Goal: Contribute content: Add original content to the website for others to see

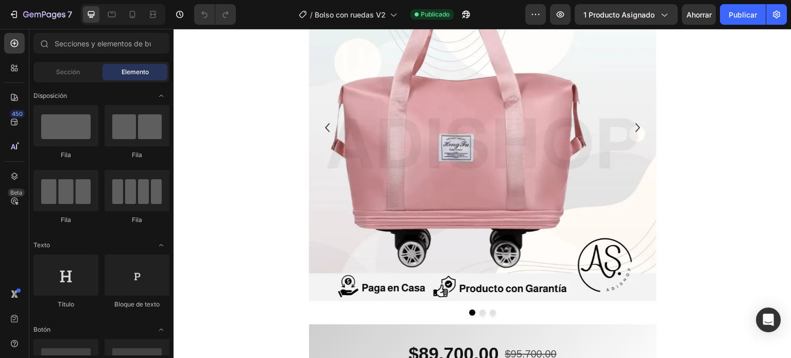
scroll to position [103, 0]
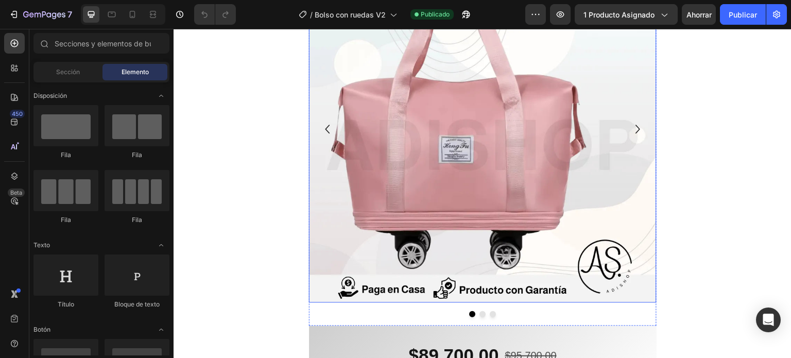
click at [429, 138] on img at bounding box center [483, 129] width 348 height 348
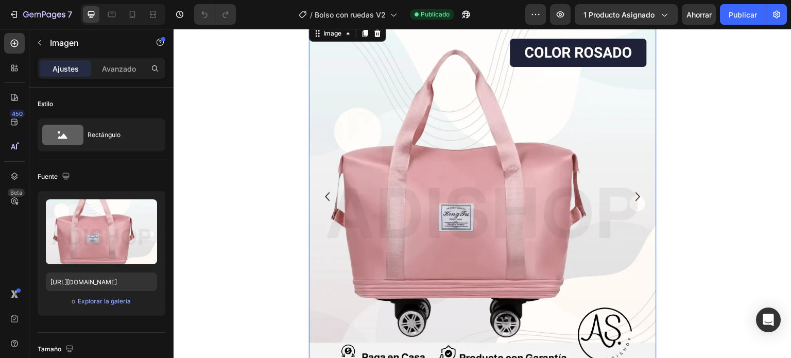
scroll to position [0, 0]
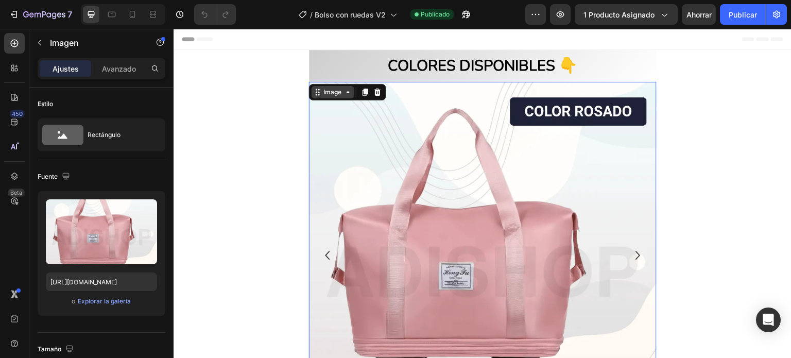
click at [336, 98] on div "Image" at bounding box center [333, 92] width 43 height 12
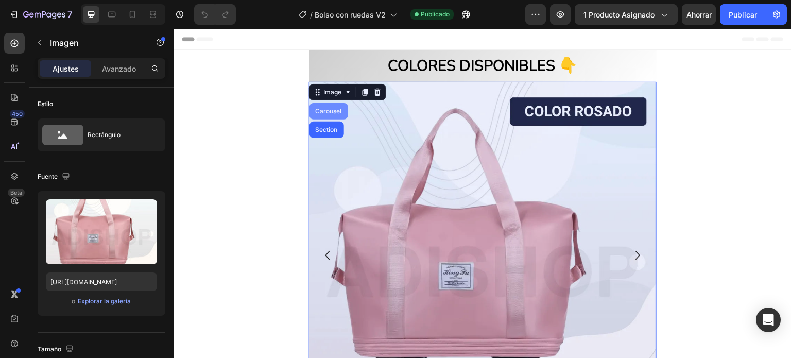
click at [331, 111] on div "Carousel" at bounding box center [329, 111] width 30 height 6
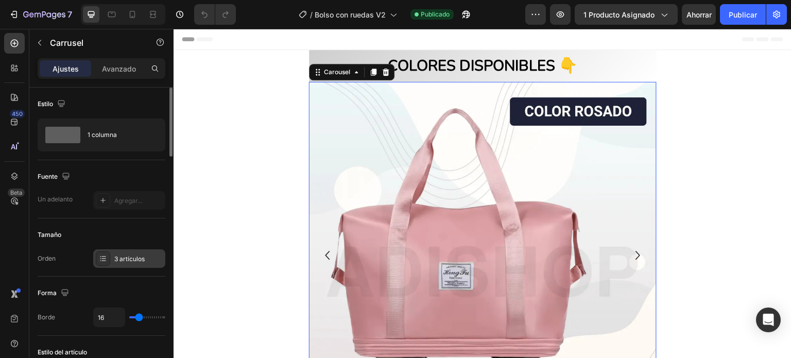
click at [121, 255] on font "3 artículos" at bounding box center [129, 259] width 30 height 8
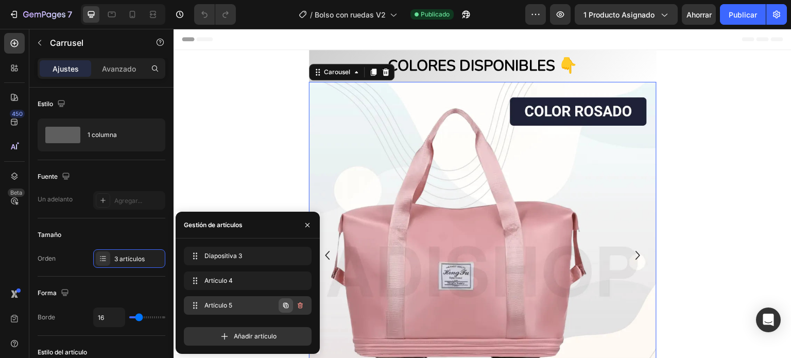
click at [287, 306] on icon "button" at bounding box center [286, 305] width 8 height 8
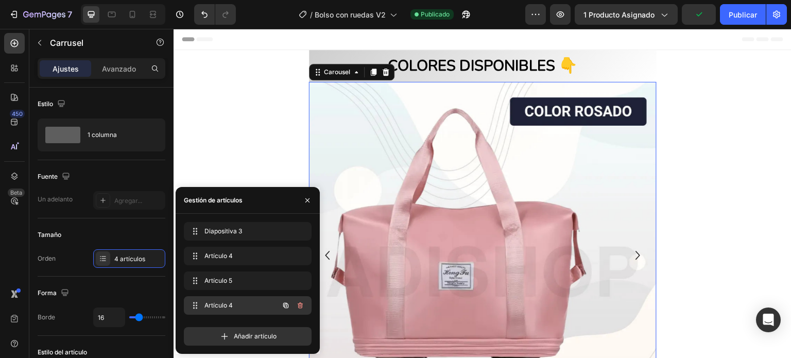
click at [249, 305] on span "Artículo 4" at bounding box center [234, 305] width 58 height 9
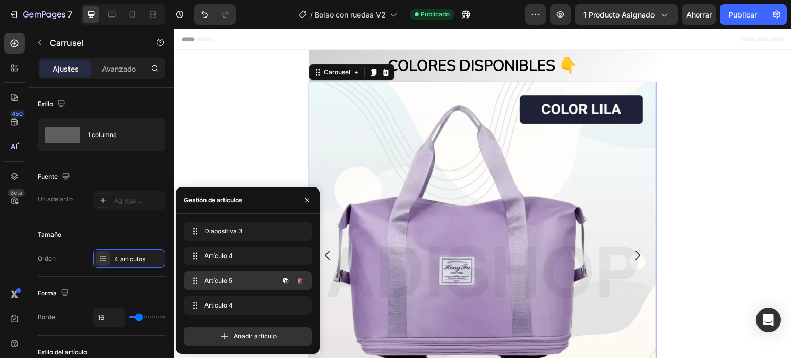
click at [249, 285] on span "Artículo 5" at bounding box center [234, 280] width 58 height 9
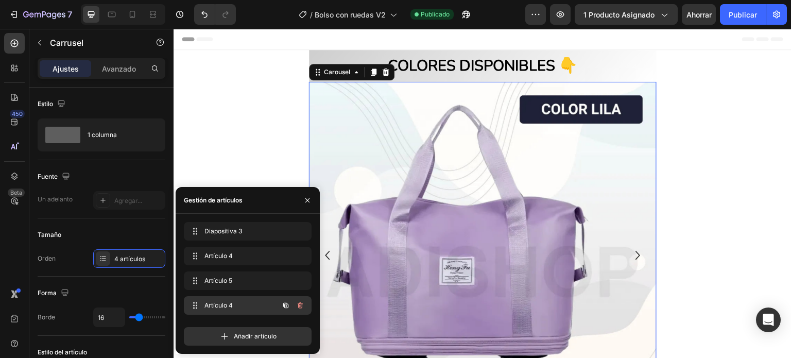
click at [244, 302] on span "Artículo 4" at bounding box center [234, 305] width 58 height 9
click at [247, 306] on span "Artículo 4" at bounding box center [234, 305] width 58 height 9
click at [381, 260] on img at bounding box center [483, 256] width 348 height 348
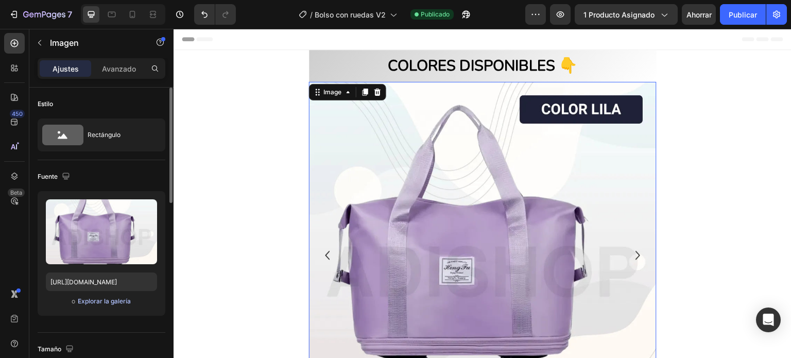
click at [111, 301] on font "Explorar la galería" at bounding box center [104, 301] width 53 height 8
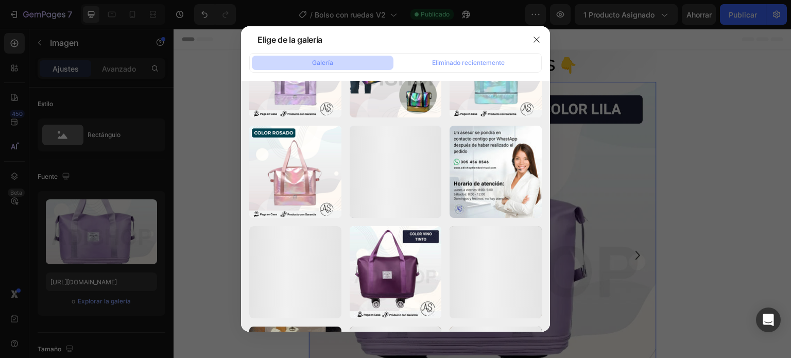
scroll to position [720, 0]
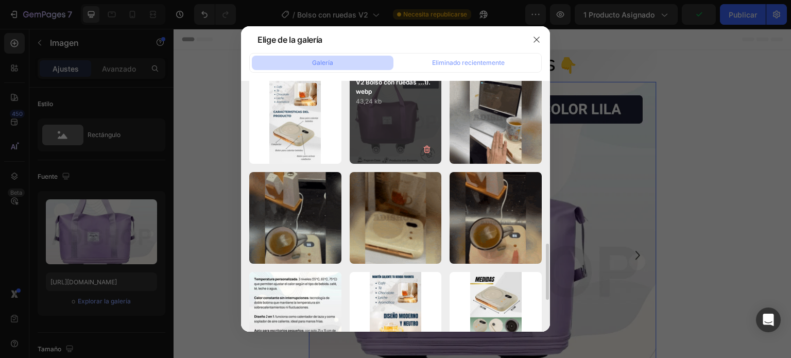
click at [401, 130] on div "V2 Bolso con ruedas ...1).webp 43,24 kb" at bounding box center [396, 118] width 92 height 92
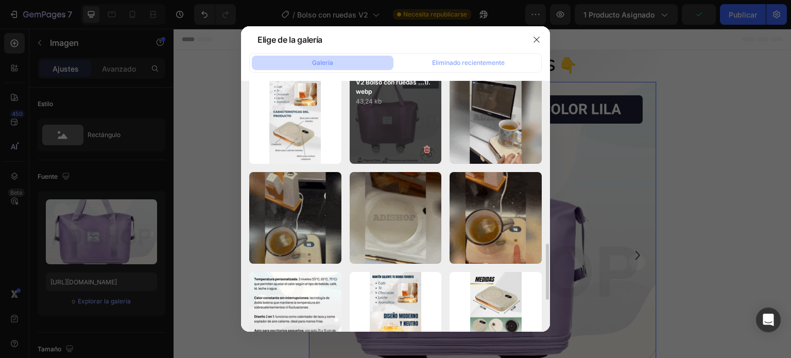
type input "https://cdn.shopify.com/s/files/1/0708/1902/0978/files/gempages_565411596948472…"
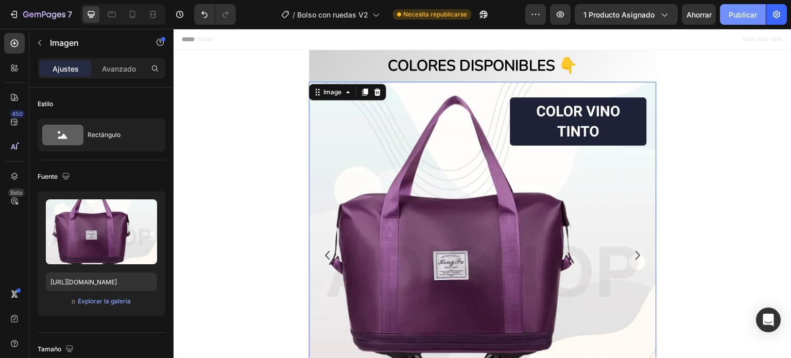
click at [753, 8] on button "Publicar" at bounding box center [743, 14] width 46 height 21
click at [332, 90] on div "Image" at bounding box center [333, 92] width 22 height 9
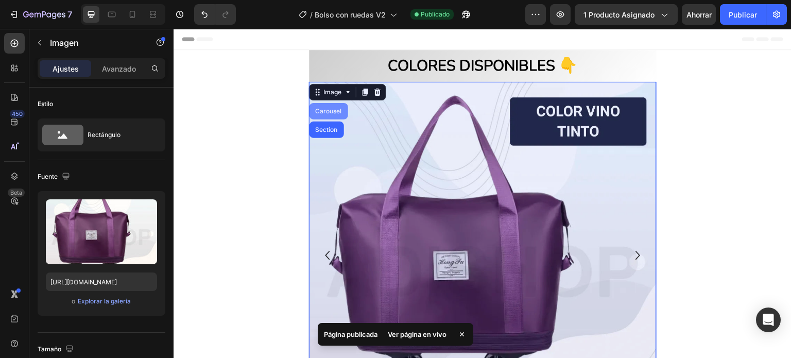
click at [330, 112] on div "Carousel" at bounding box center [329, 111] width 30 height 6
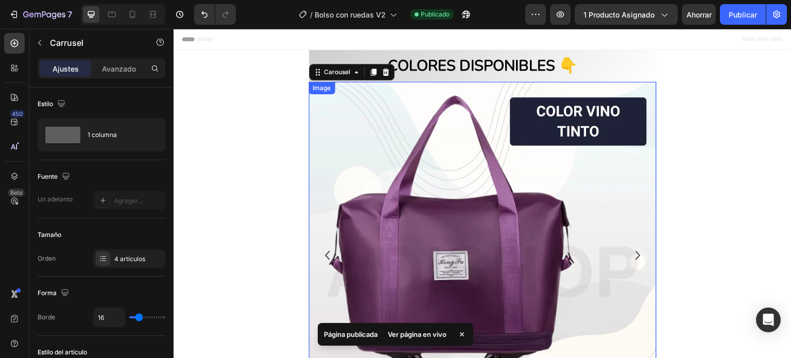
click at [634, 251] on icon "Carousel Next Arrow" at bounding box center [638, 256] width 18 height 52
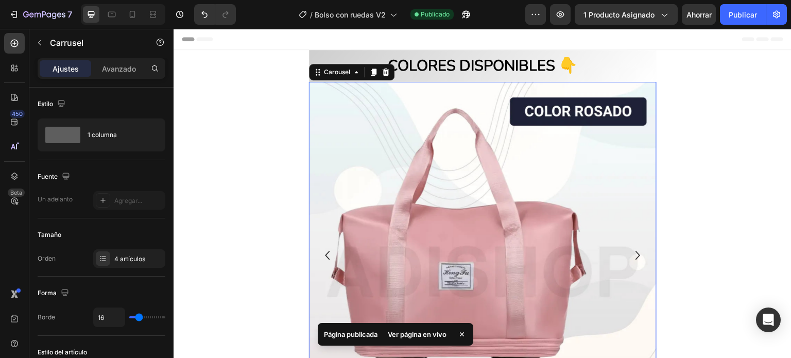
click at [634, 251] on icon "Carousel Next Arrow" at bounding box center [638, 256] width 18 height 52
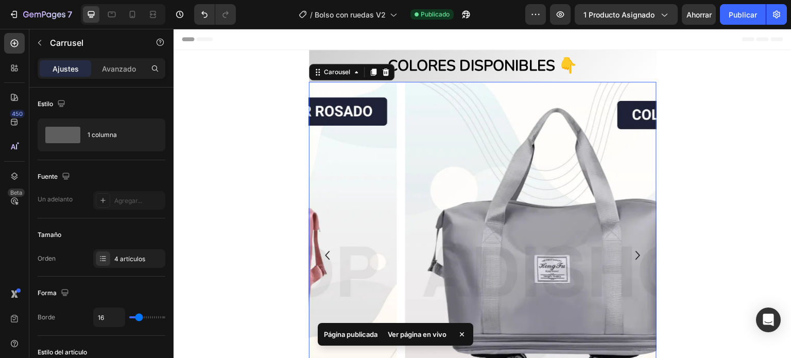
click at [634, 251] on icon "Carousel Next Arrow" at bounding box center [638, 256] width 18 height 52
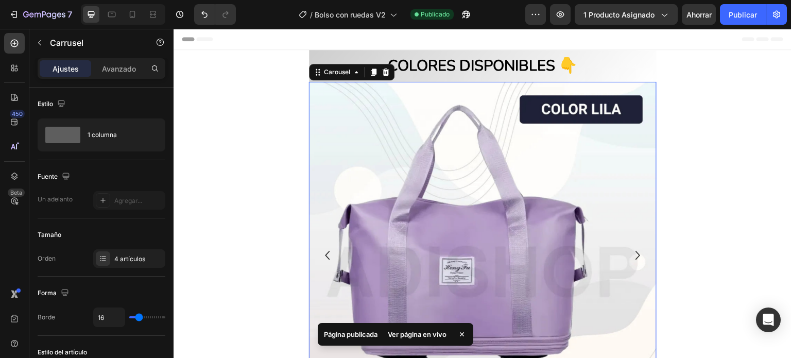
click at [634, 251] on icon "Carousel Next Arrow" at bounding box center [638, 256] width 18 height 52
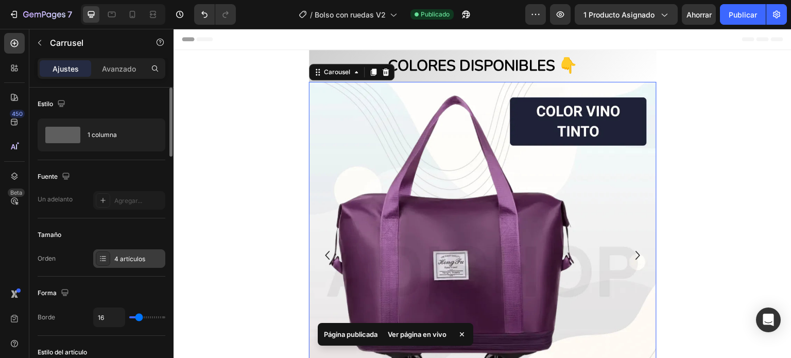
click at [121, 261] on font "4 artículos" at bounding box center [129, 259] width 31 height 8
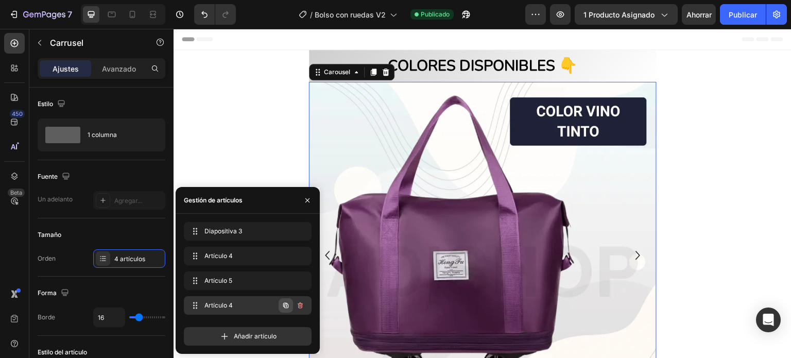
click at [286, 303] on icon "button" at bounding box center [285, 305] width 5 height 5
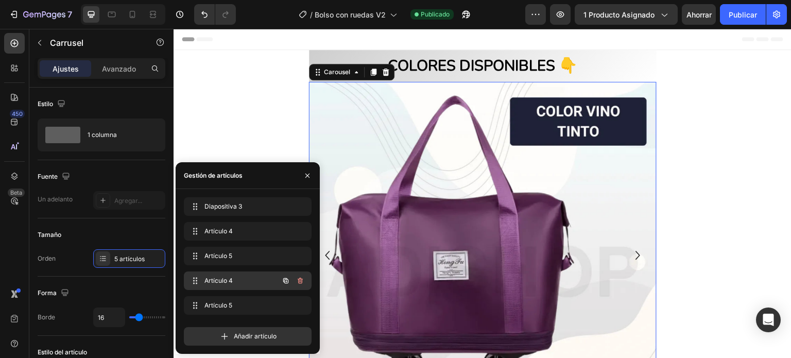
click at [244, 280] on span "Artículo 4" at bounding box center [234, 280] width 58 height 9
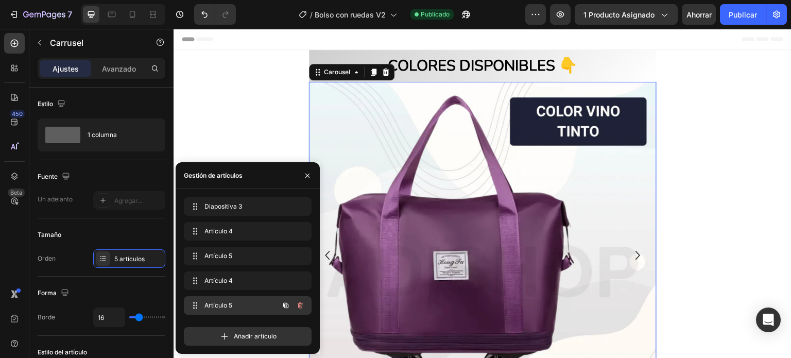
click at [233, 300] on div "Artículo 5 Item 5" at bounding box center [233, 305] width 91 height 14
click at [406, 278] on img at bounding box center [483, 256] width 348 height 348
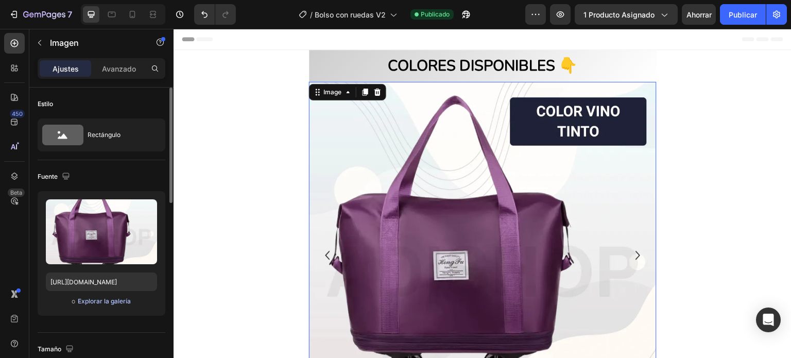
click at [106, 303] on font "Explorar la galería" at bounding box center [104, 301] width 53 height 8
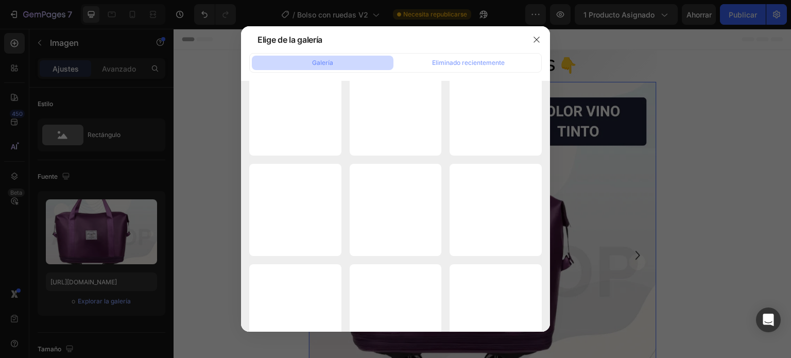
scroll to position [6048, 0]
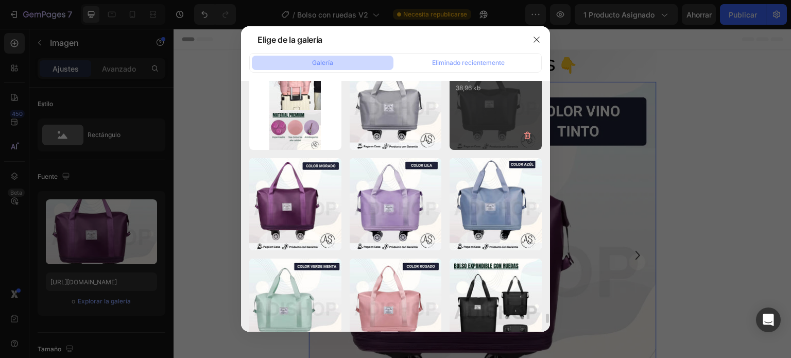
click at [484, 110] on div "V2 Bolso con ruedas ...on.webp 38,96 kb" at bounding box center [496, 104] width 92 height 92
type input "https://cdn.shopify.com/s/files/1/0708/1902/0978/files/gempages_565411596948472…"
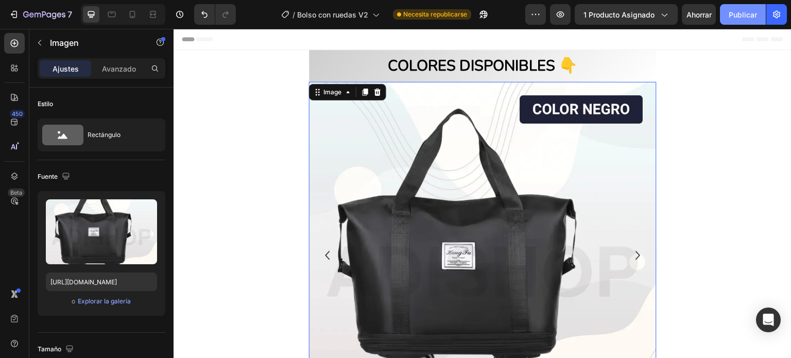
click at [746, 18] on font "Publicar" at bounding box center [743, 14] width 28 height 9
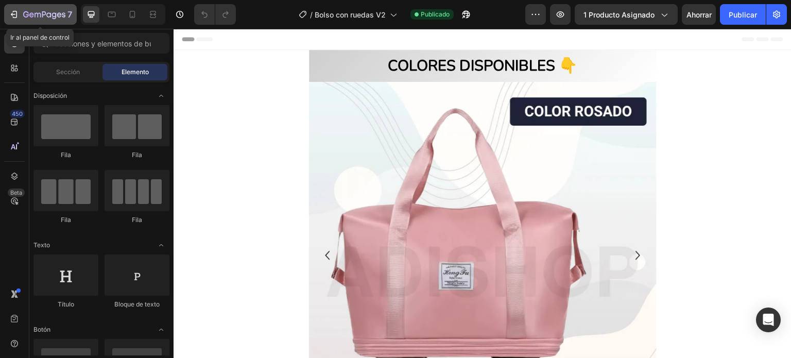
click at [35, 14] on icon "button" at bounding box center [38, 15] width 6 height 5
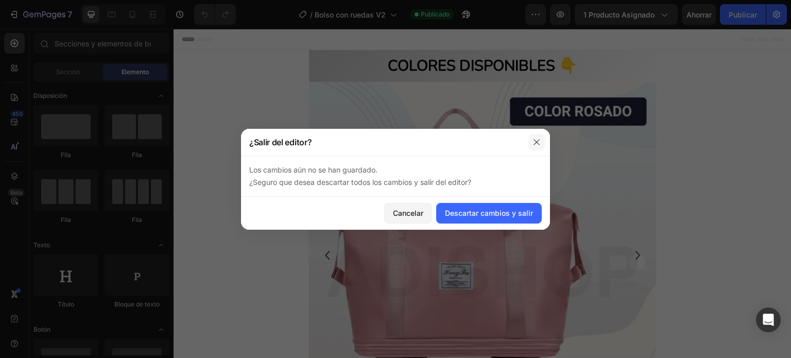
click at [538, 142] on icon "button" at bounding box center [537, 142] width 8 height 8
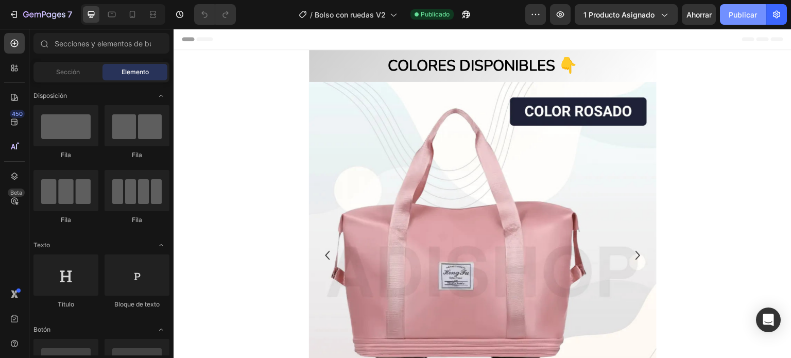
click at [743, 10] on font "Publicar" at bounding box center [743, 14] width 28 height 9
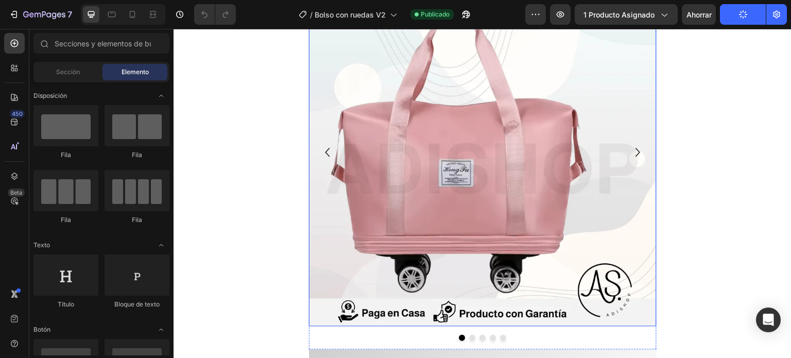
scroll to position [52, 0]
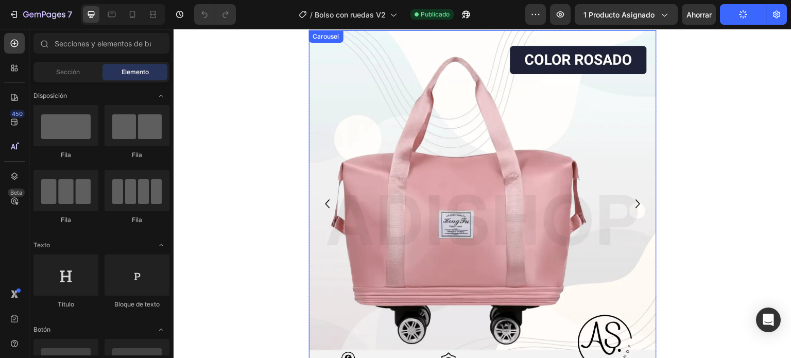
click at [632, 206] on icon "Carousel Next Arrow" at bounding box center [638, 204] width 18 height 52
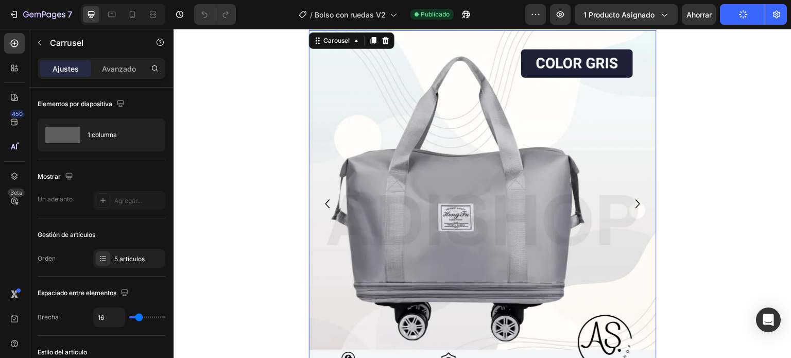
click at [632, 206] on icon "Carousel Next Arrow" at bounding box center [638, 204] width 18 height 52
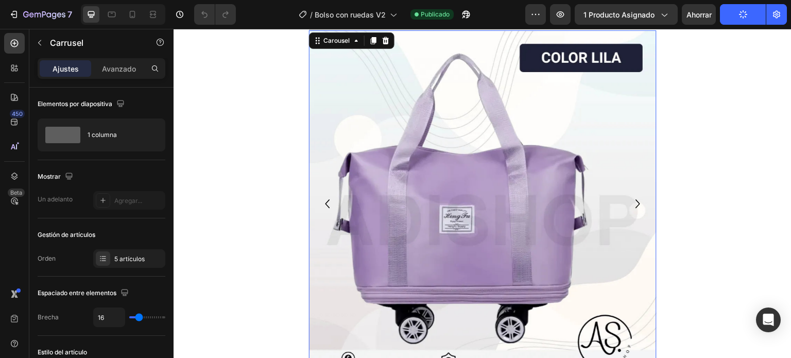
click at [632, 206] on icon "Carousel Next Arrow" at bounding box center [638, 204] width 18 height 52
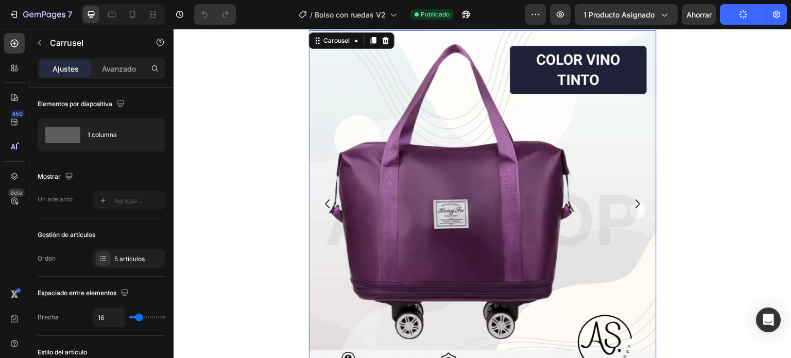
click at [632, 206] on icon "Carousel Next Arrow" at bounding box center [638, 204] width 18 height 52
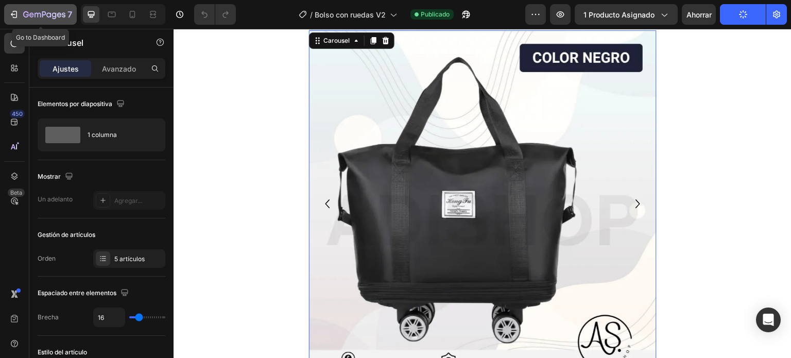
click at [15, 13] on icon "button" at bounding box center [14, 14] width 10 height 10
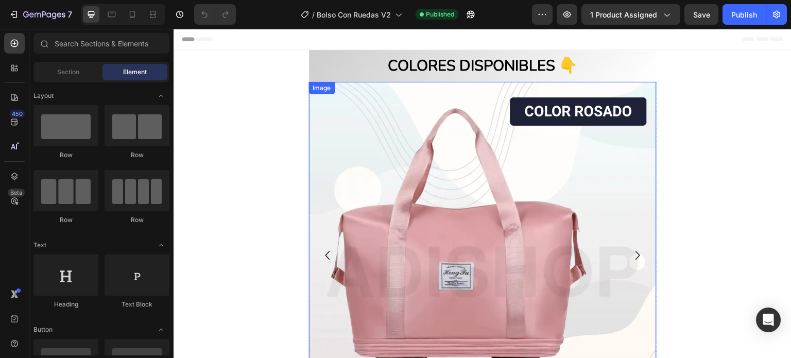
click at [321, 87] on div "Image" at bounding box center [322, 87] width 22 height 9
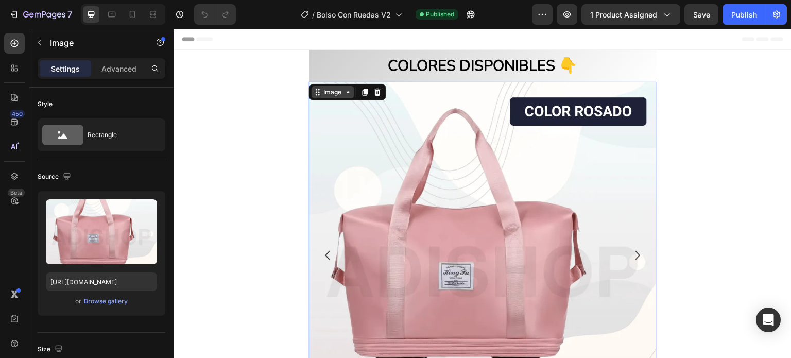
click at [332, 93] on div "Image" at bounding box center [333, 92] width 22 height 9
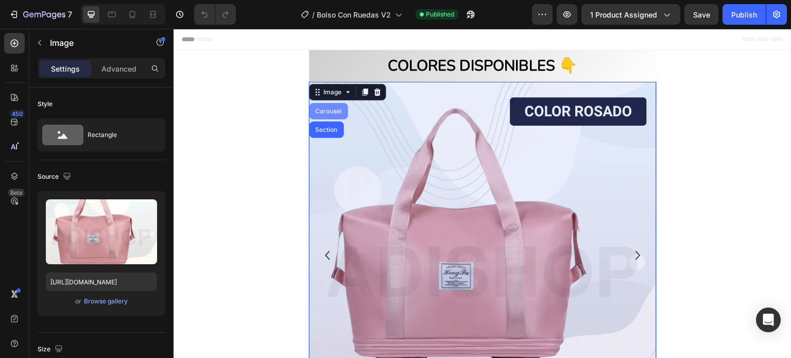
click at [327, 108] on div "Carousel" at bounding box center [329, 111] width 30 height 6
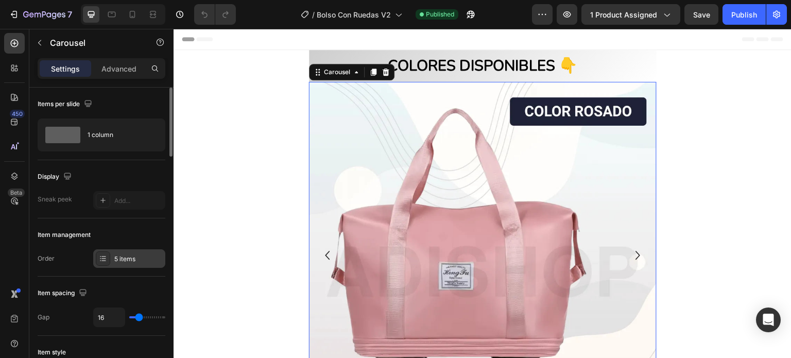
click at [127, 260] on div "5 items" at bounding box center [138, 258] width 48 height 9
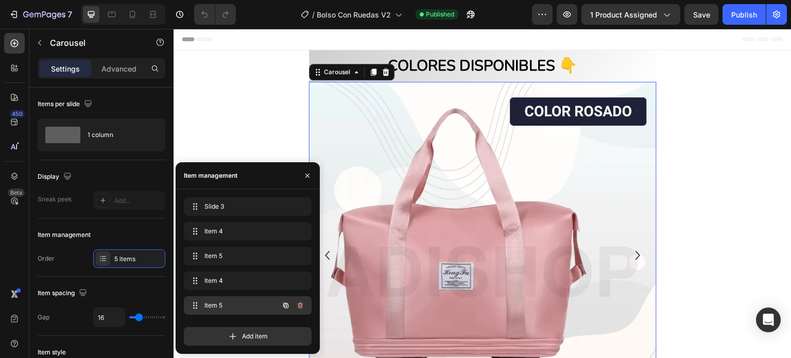
click at [229, 303] on span "Item 5" at bounding box center [234, 305] width 58 height 9
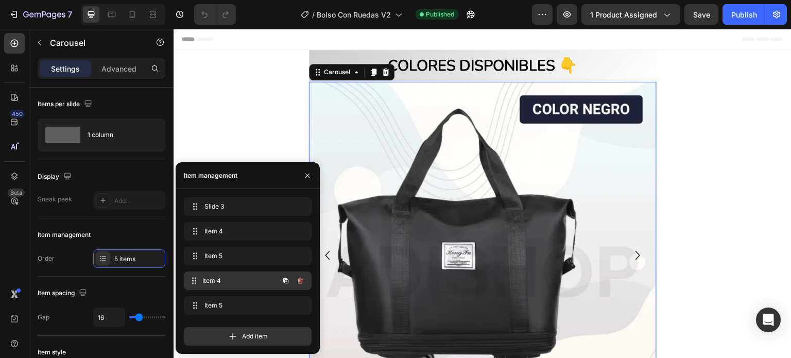
click at [235, 285] on span "Item 4" at bounding box center [240, 280] width 76 height 9
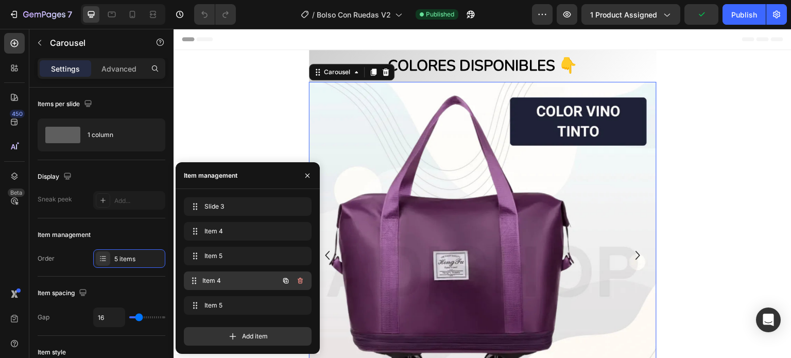
click at [218, 279] on span "Item 4" at bounding box center [240, 280] width 76 height 9
click at [300, 279] on icon "button" at bounding box center [300, 281] width 5 height 6
click at [290, 282] on div "Delete" at bounding box center [293, 280] width 19 height 9
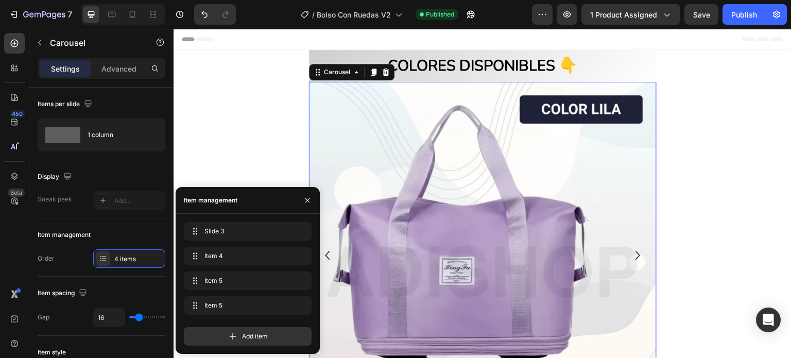
click at [636, 258] on icon "Carousel Next Arrow" at bounding box center [638, 255] width 5 height 9
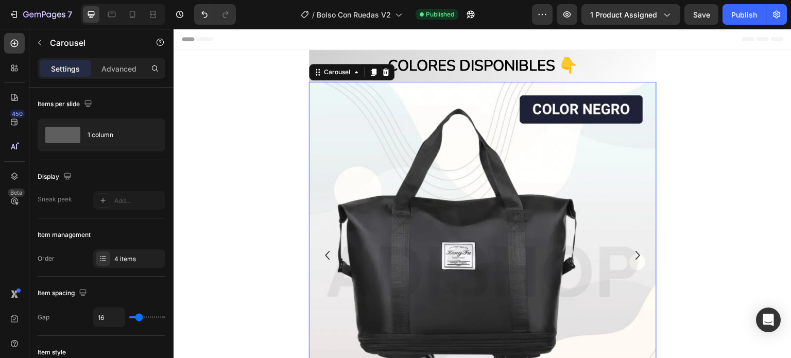
click at [636, 258] on icon "Carousel Next Arrow" at bounding box center [638, 255] width 5 height 9
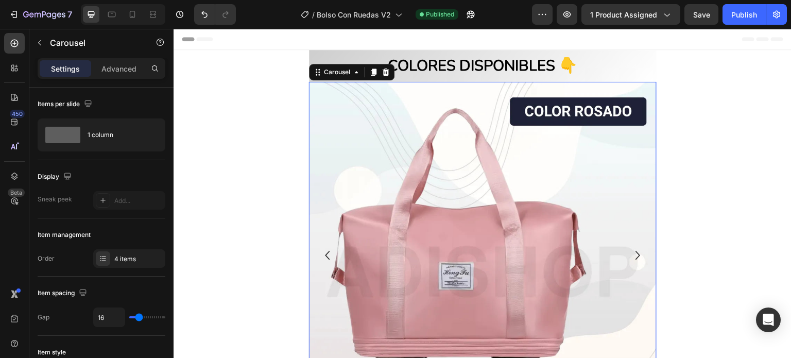
click at [636, 258] on icon "Carousel Next Arrow" at bounding box center [638, 255] width 5 height 9
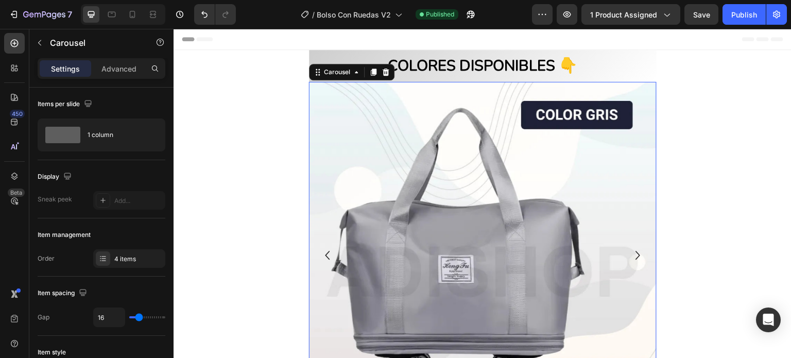
click at [636, 258] on icon "Carousel Next Arrow" at bounding box center [638, 255] width 5 height 9
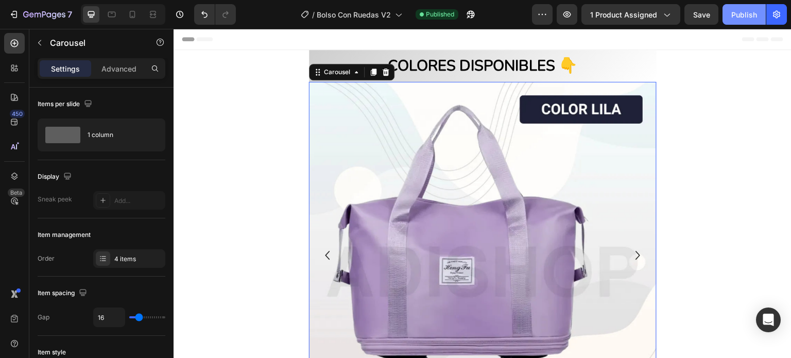
click at [743, 11] on div "Publish" at bounding box center [744, 14] width 26 height 11
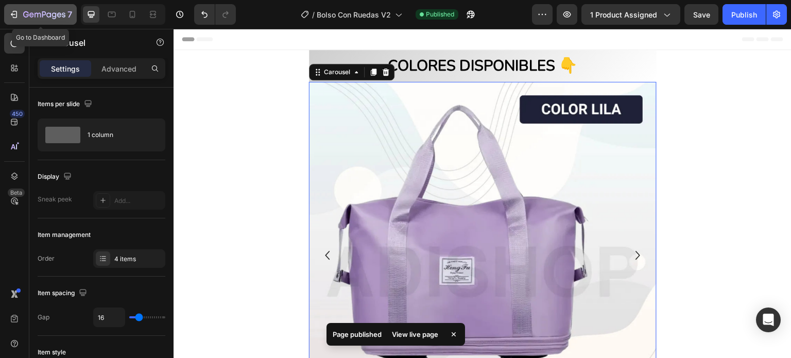
click at [12, 12] on icon "button" at bounding box center [14, 14] width 10 height 10
